Goal: Information Seeking & Learning: Learn about a topic

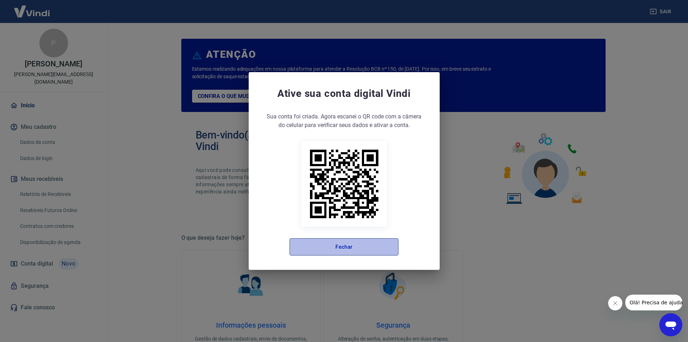
click at [343, 248] on button "Fechar" at bounding box center [344, 246] width 109 height 17
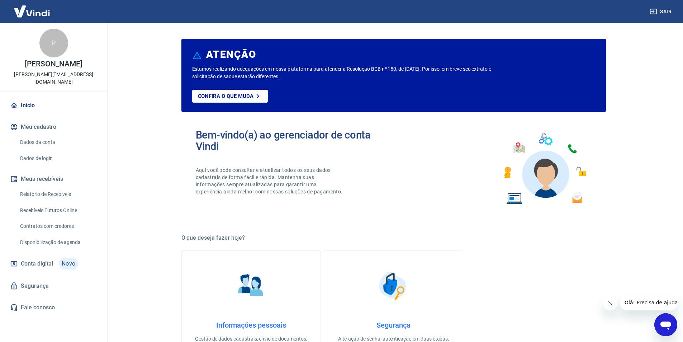
click at [27, 102] on link "Início" at bounding box center [54, 105] width 90 height 16
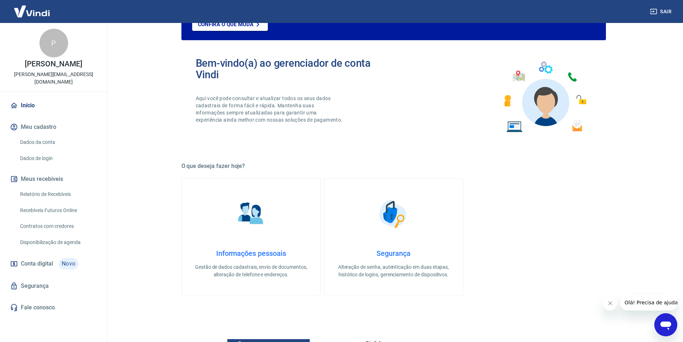
scroll to position [36, 0]
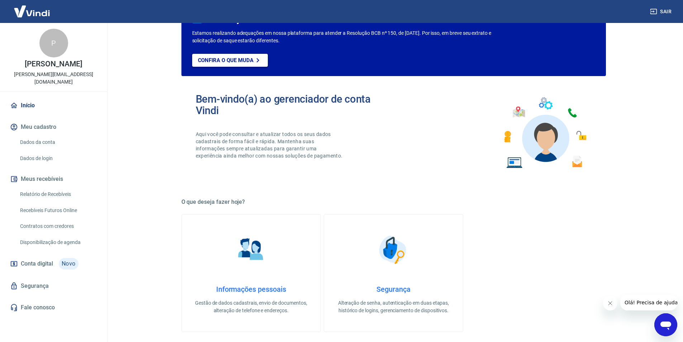
click at [231, 58] on p "Confira o que muda" at bounding box center [226, 60] width 56 height 6
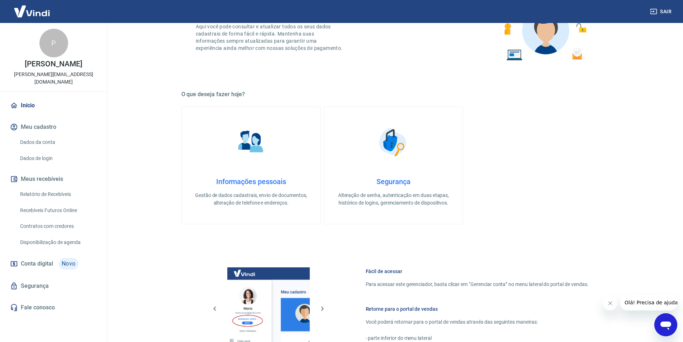
scroll to position [291, 0]
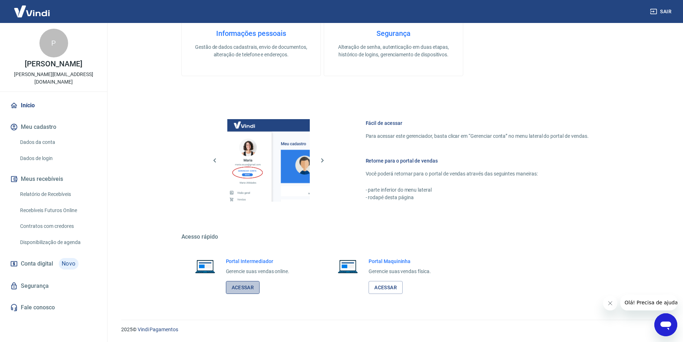
click at [246, 285] on link "Acessar" at bounding box center [243, 287] width 34 height 13
